Goal: Find specific page/section: Find specific page/section

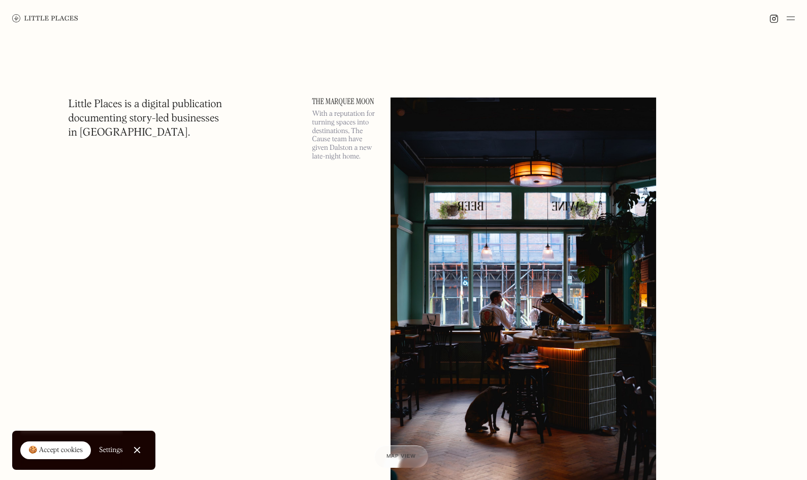
click at [792, 17] on img at bounding box center [791, 18] width 8 height 12
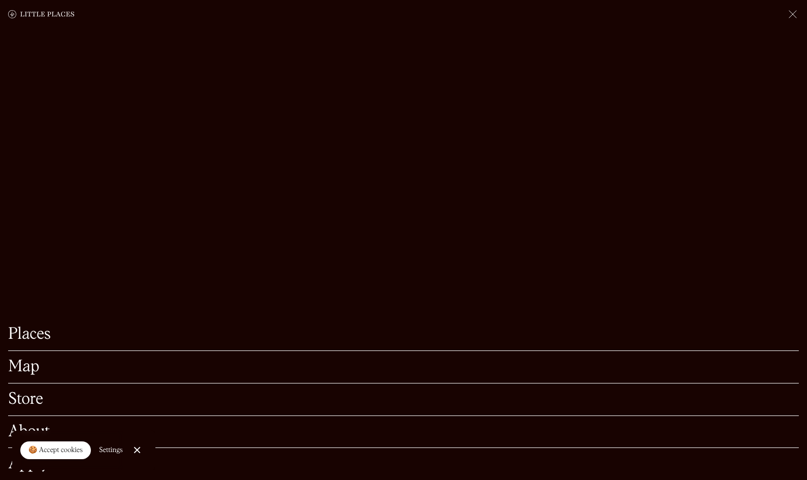
click at [33, 359] on link "Map" at bounding box center [403, 367] width 791 height 16
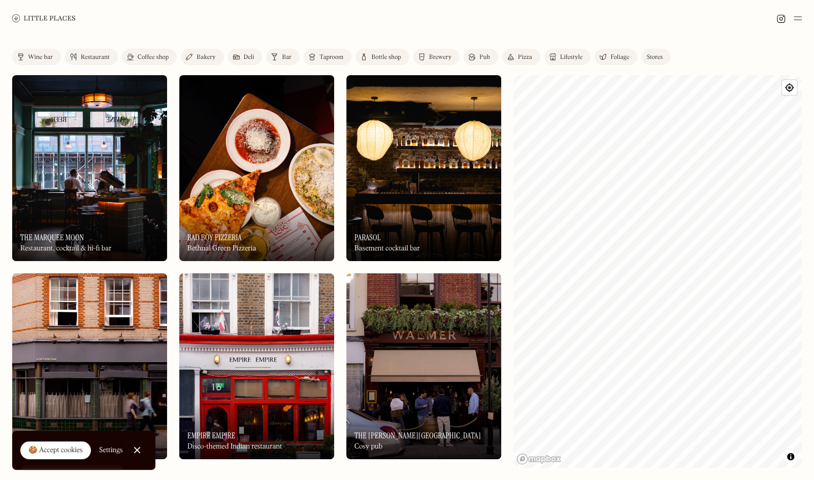
click at [808, 405] on div "Label Wine bar Restaurant Coffee shop Bakery Deli Bar Taproom Bottle shop Brewe…" at bounding box center [407, 258] width 814 height 443
click at [134, 59] on link "Coffee shop" at bounding box center [149, 57] width 55 height 16
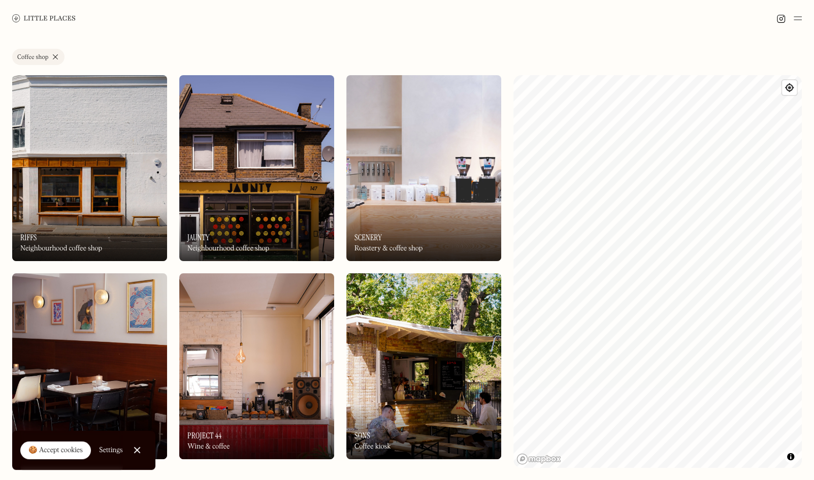
click at [140, 450] on link "Close Cookie Popup" at bounding box center [137, 450] width 20 height 20
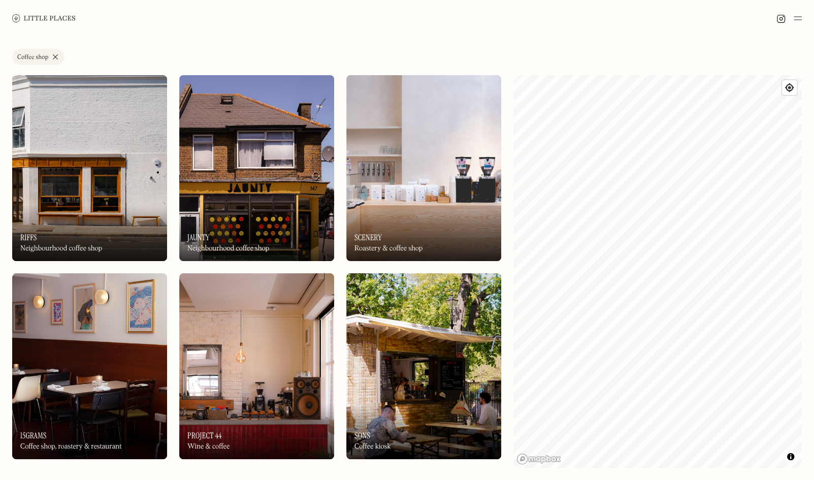
click at [68, 445] on div "Coffee shop, roastery & restaurant" at bounding box center [71, 446] width 102 height 9
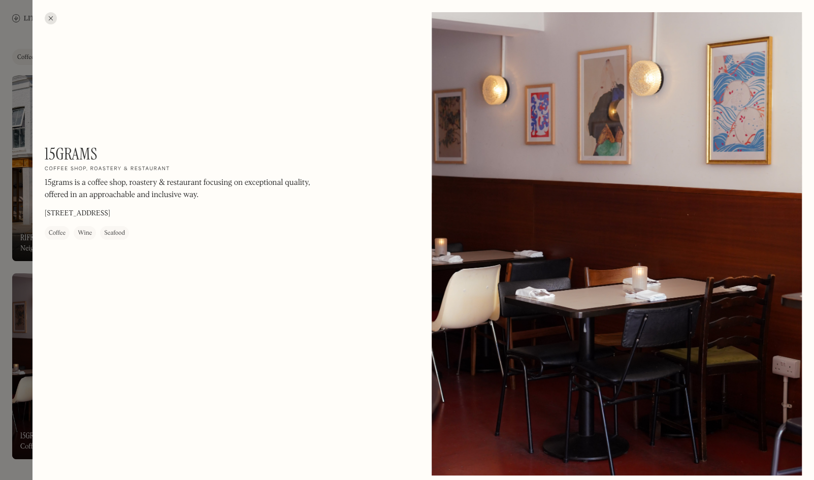
click at [51, 20] on div at bounding box center [51, 18] width 12 height 12
